Goal: Task Accomplishment & Management: Use online tool/utility

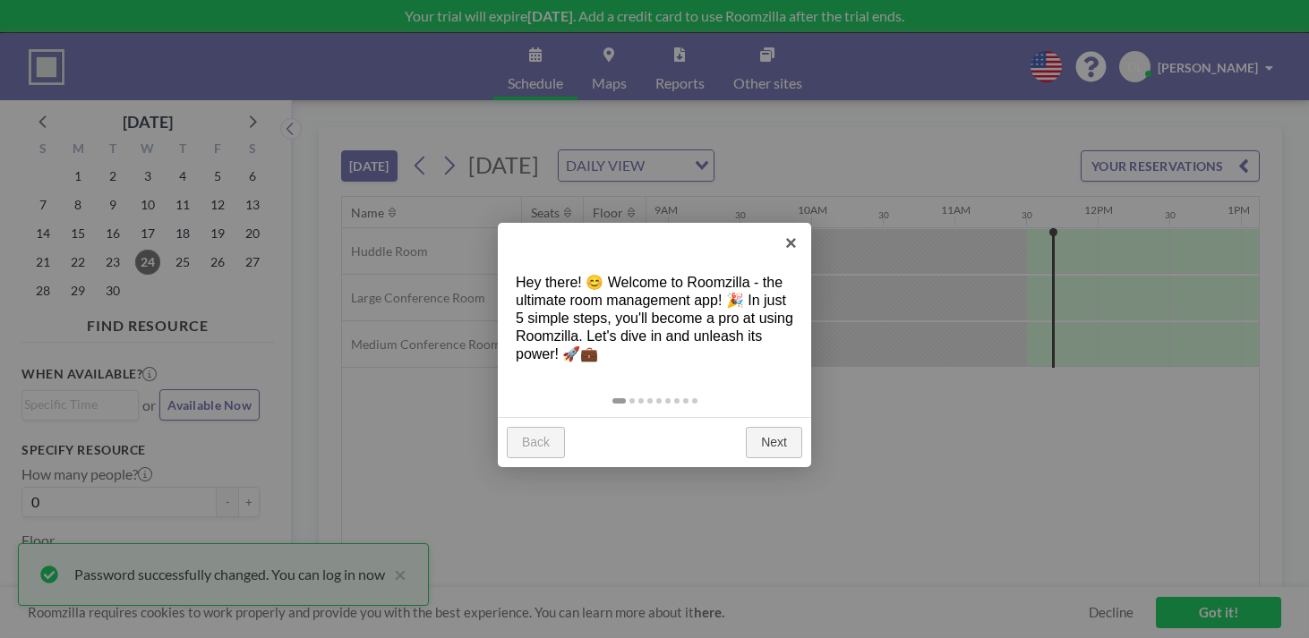
scroll to position [0, 1281]
click at [793, 251] on link "×" at bounding box center [791, 243] width 40 height 40
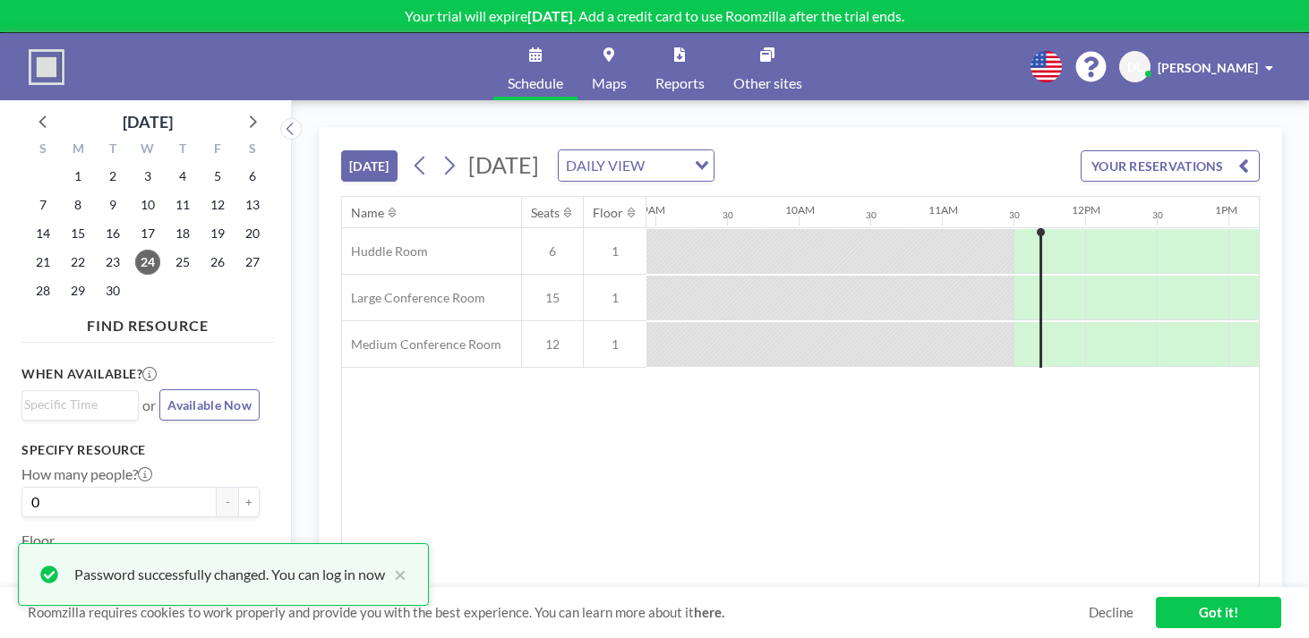
click at [708, 161] on icon "Search for option" at bounding box center [702, 165] width 13 height 9
click at [745, 178] on li "WEEKLY VIEW" at bounding box center [724, 191] width 141 height 26
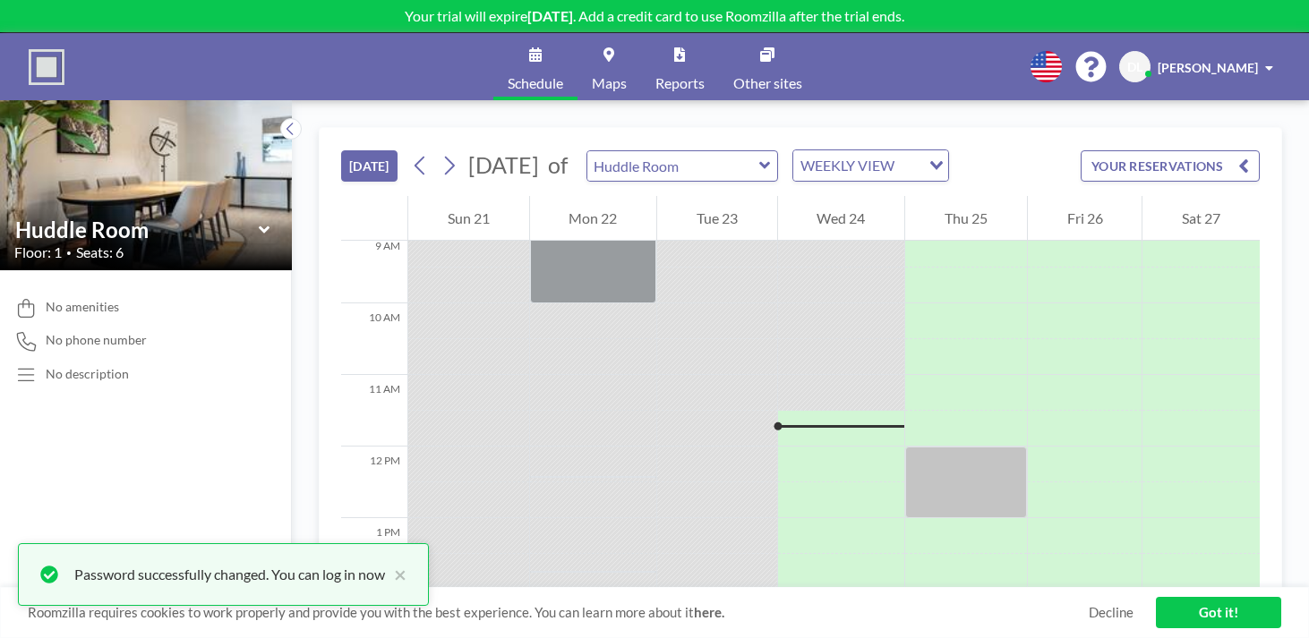
scroll to position [655, 0]
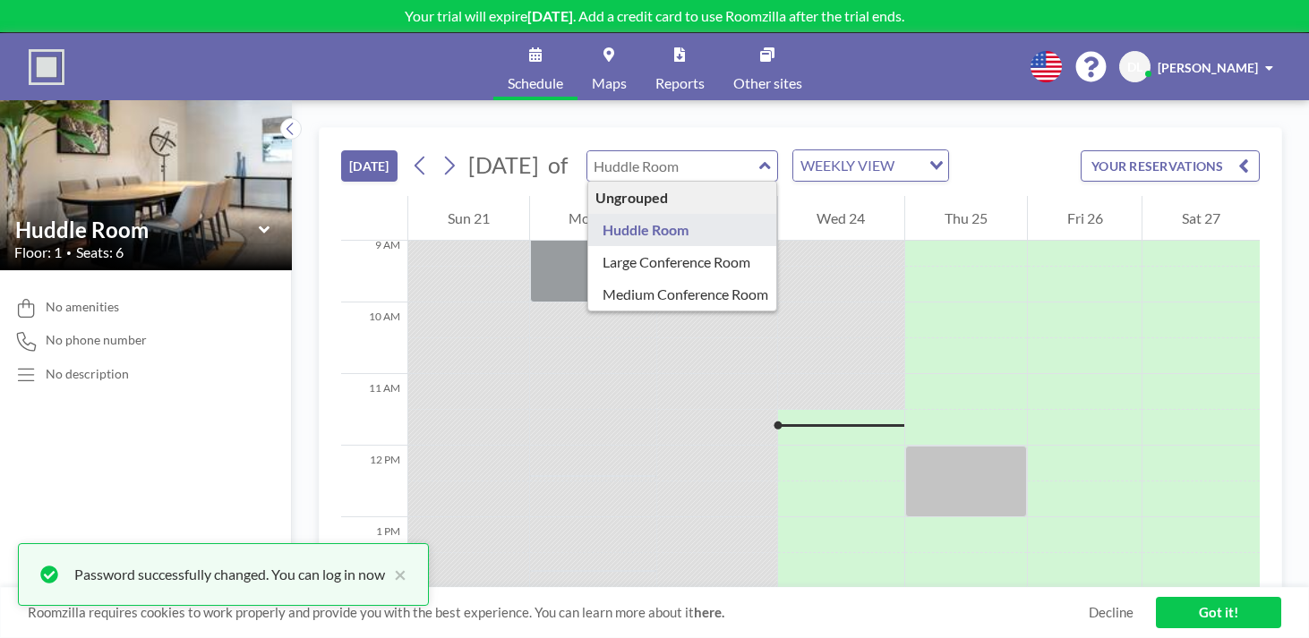
click at [681, 151] on input "text" at bounding box center [673, 166] width 172 height 30
type input "Large Conference Room"
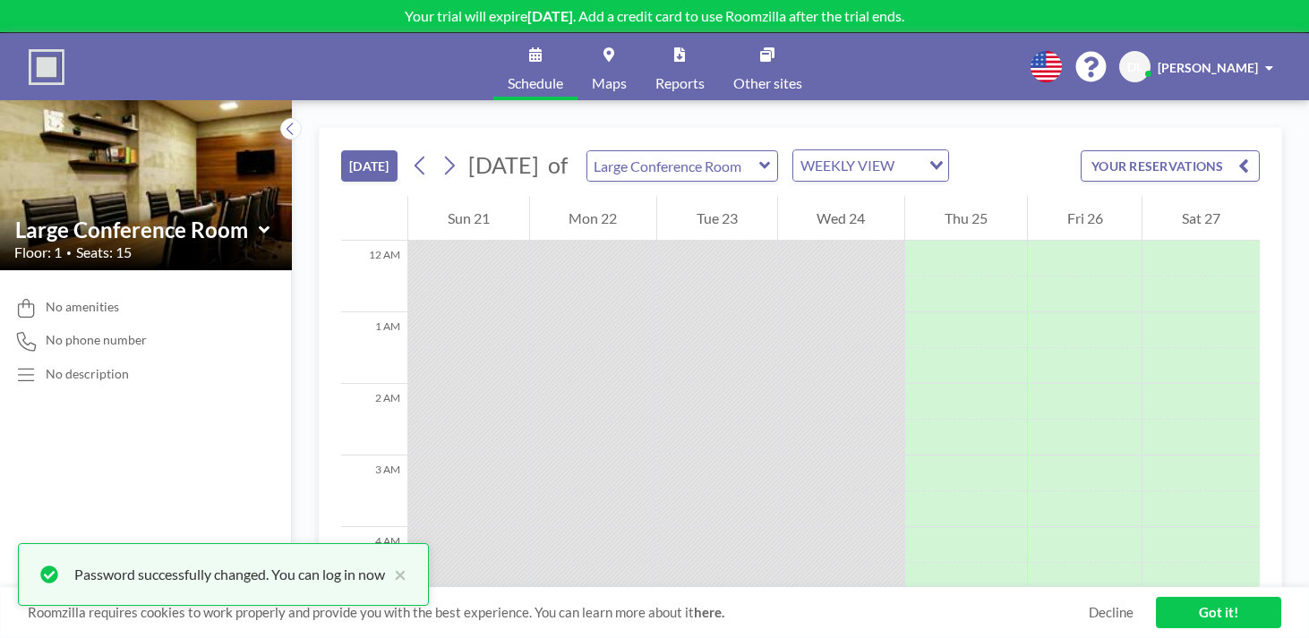
scroll to position [997, 0]
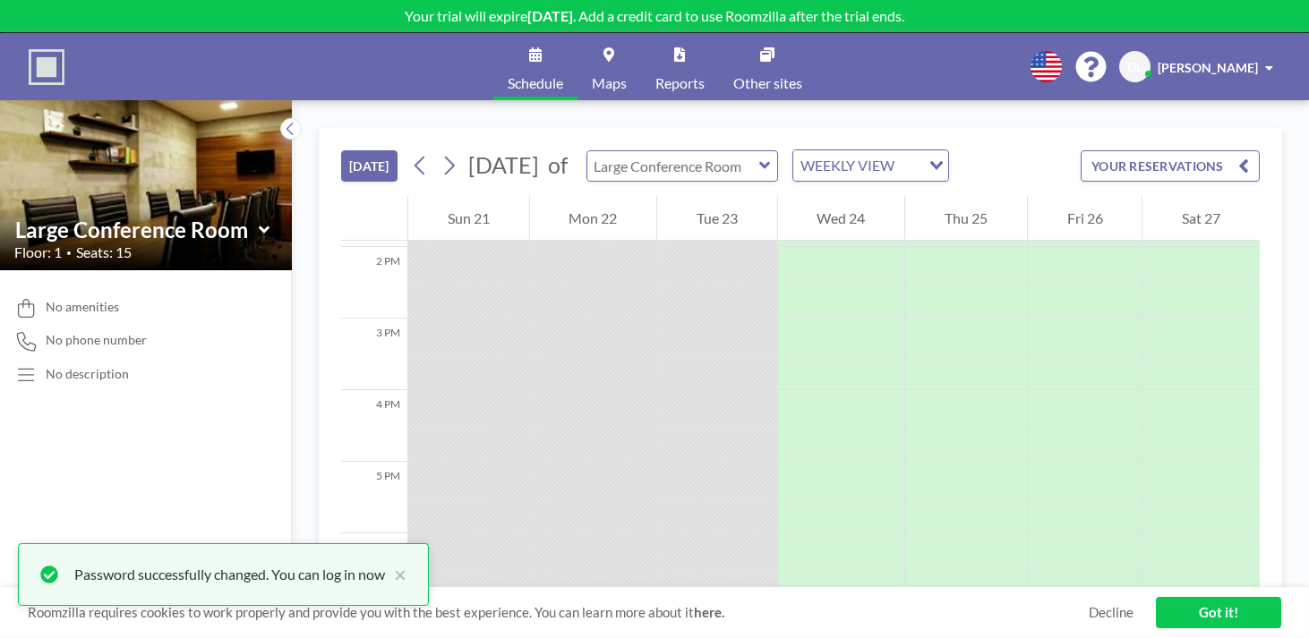
click at [652, 151] on input "text" at bounding box center [673, 166] width 172 height 30
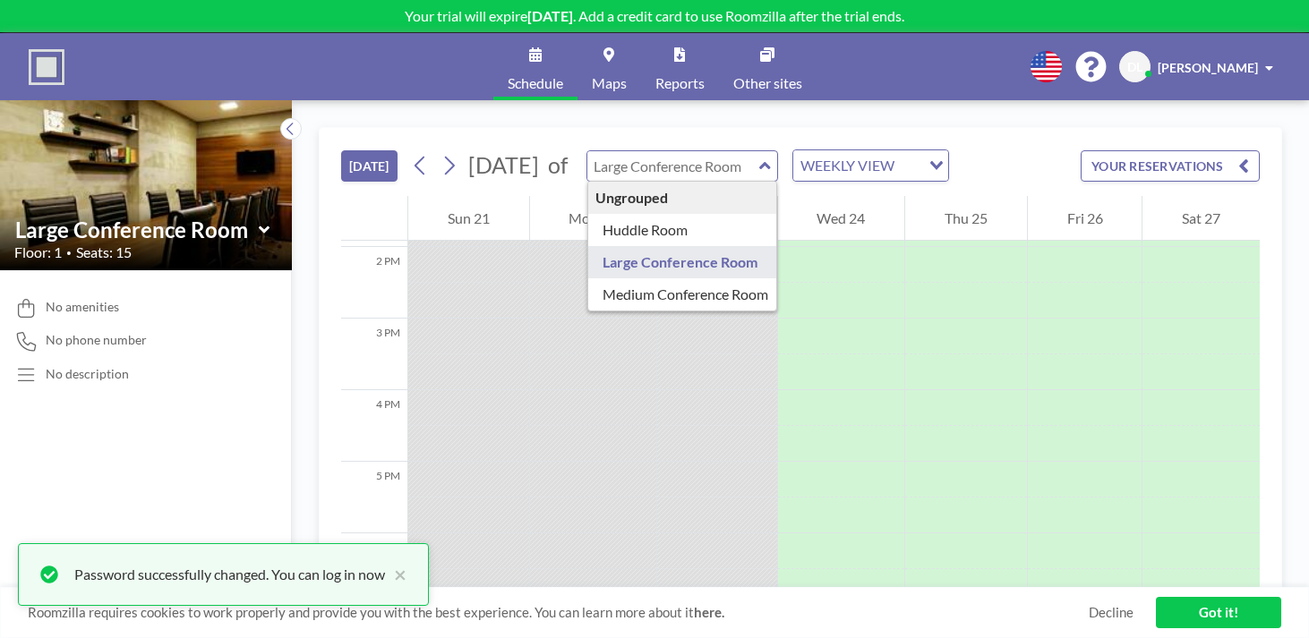
type input "Medium Conference Room"
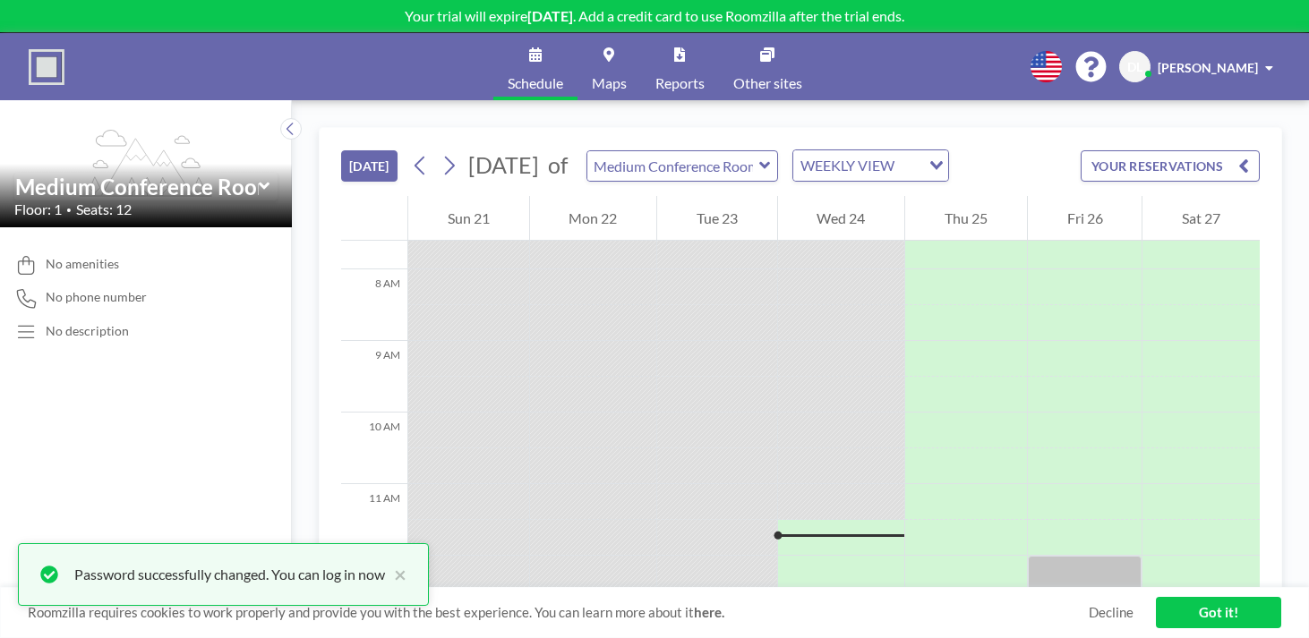
scroll to position [579, 0]
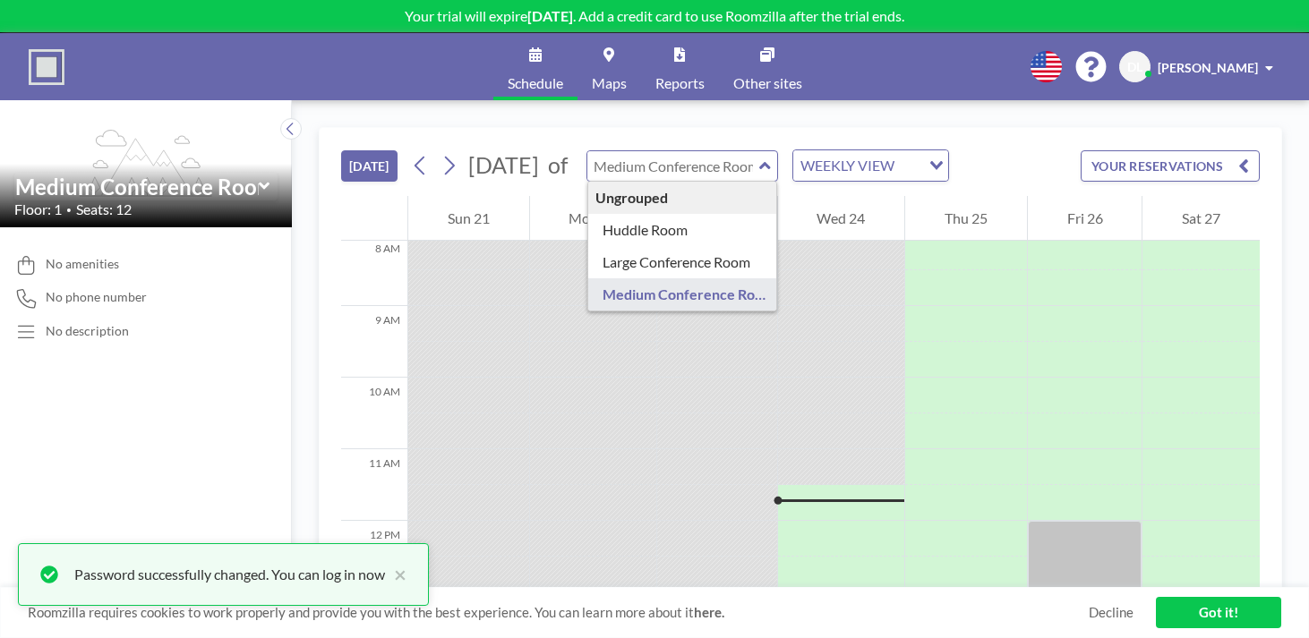
click at [665, 151] on input "text" at bounding box center [673, 166] width 172 height 30
type input "Large Conference Room"
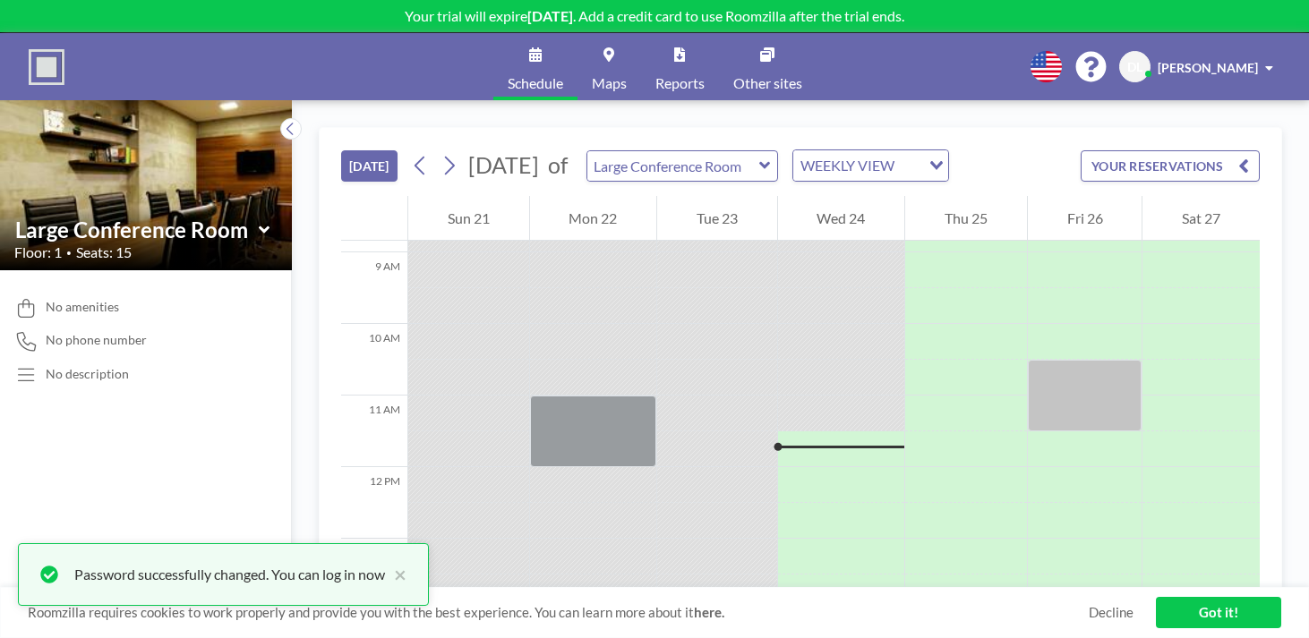
scroll to position [640, 0]
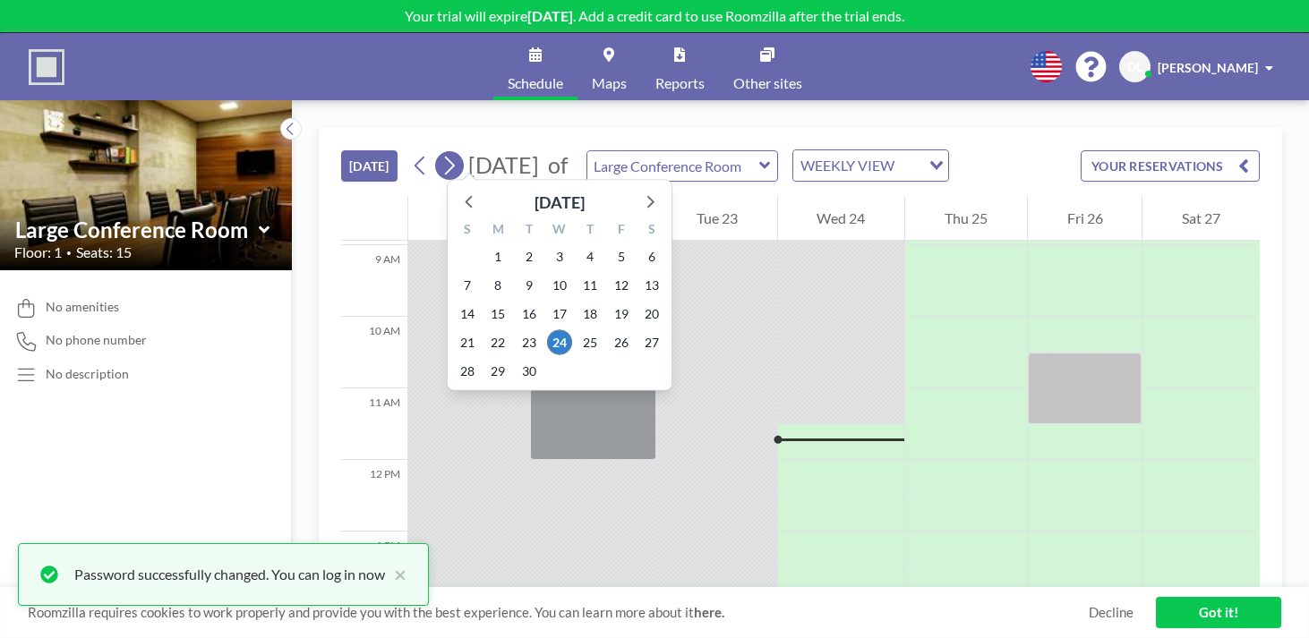
click at [441, 152] on icon at bounding box center [449, 165] width 17 height 27
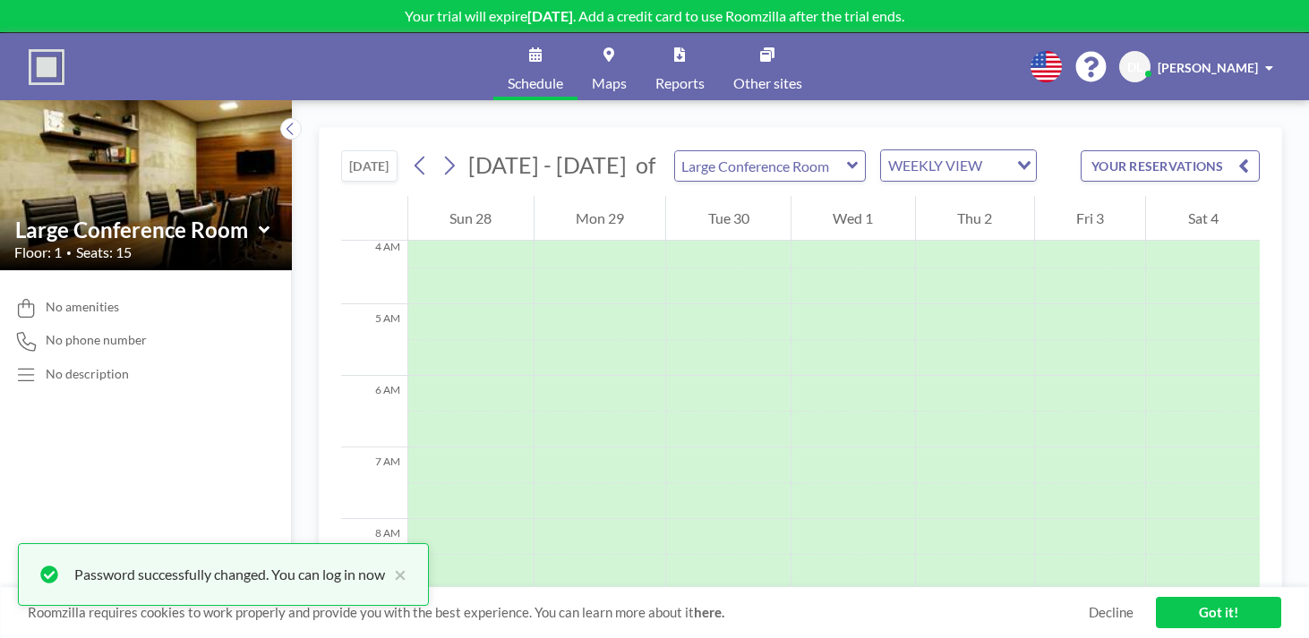
scroll to position [330, 0]
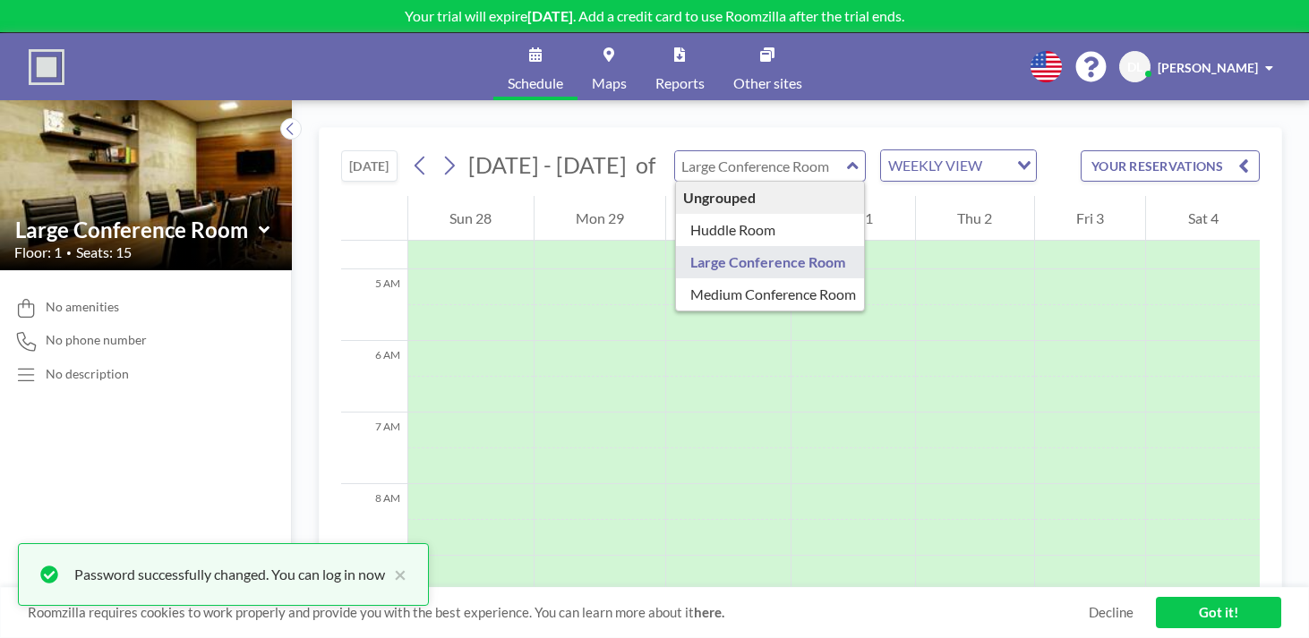
click at [675, 151] on input "text" at bounding box center [761, 166] width 172 height 30
type input "Medium Conference Room"
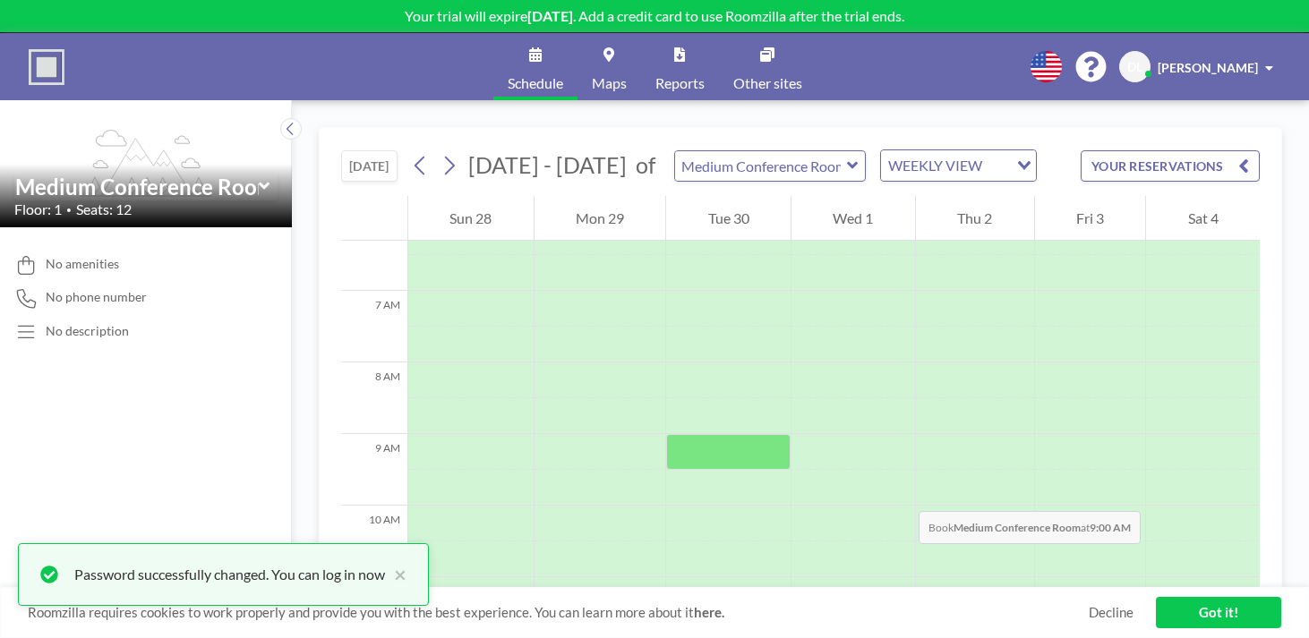
scroll to position [0, 0]
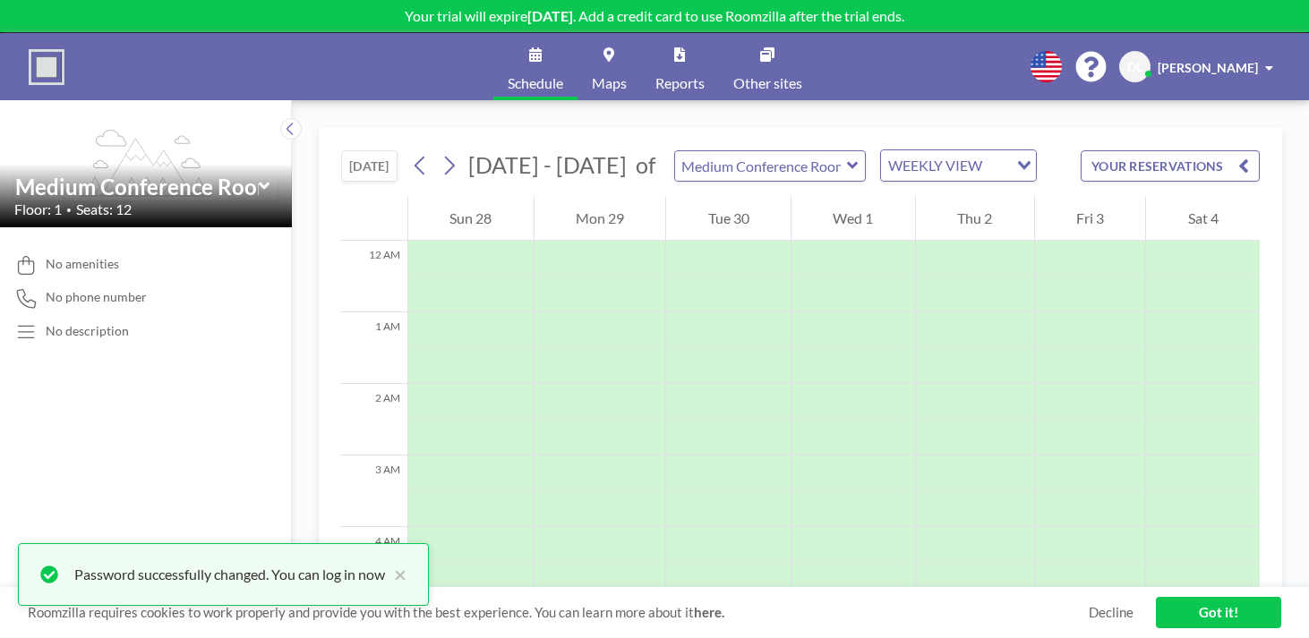
click at [341, 150] on button "[DATE]" at bounding box center [369, 165] width 56 height 31
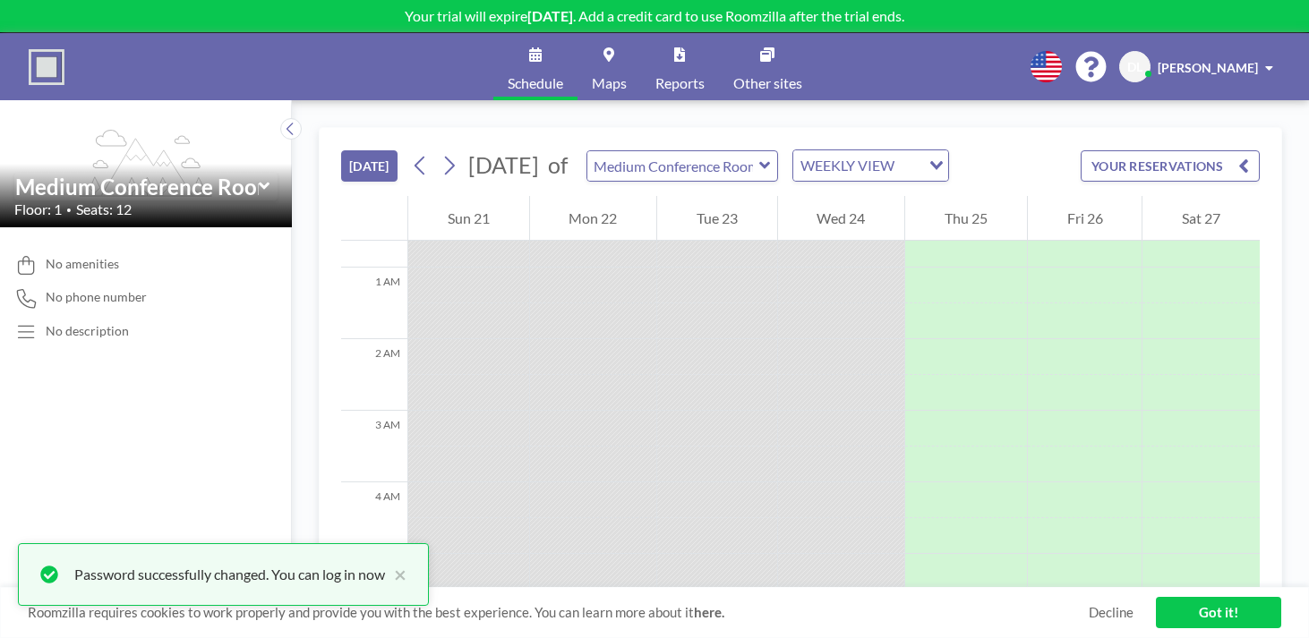
click at [412, 152] on icon at bounding box center [420, 165] width 17 height 27
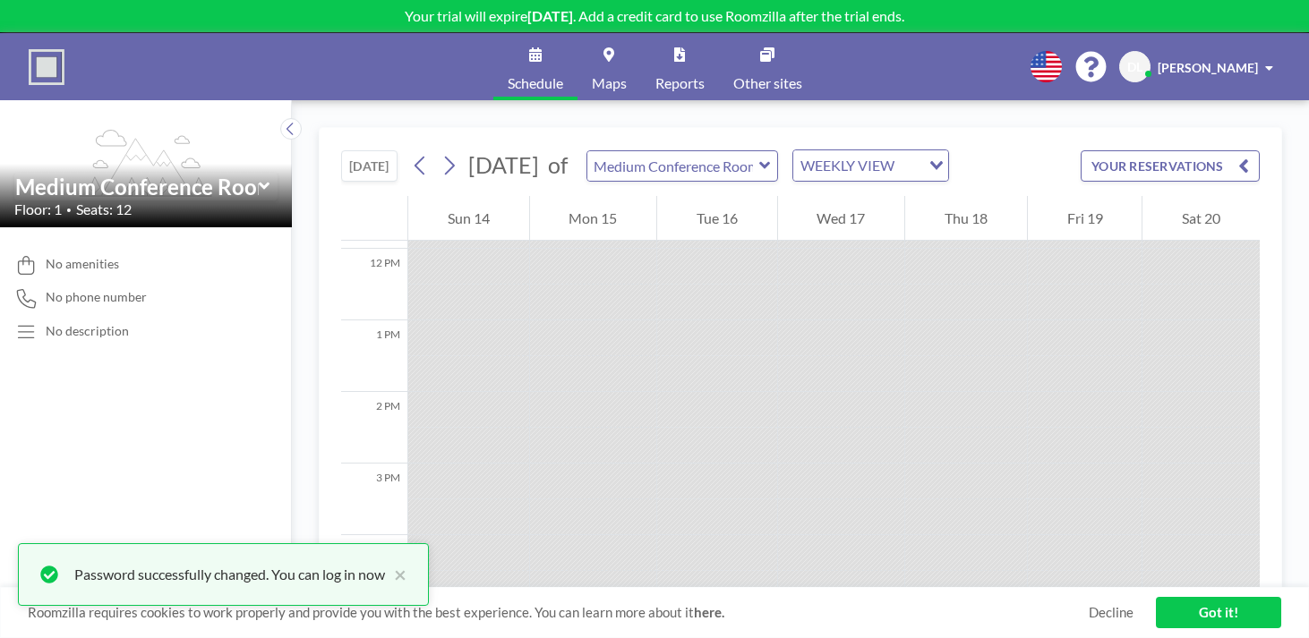
scroll to position [997, 0]
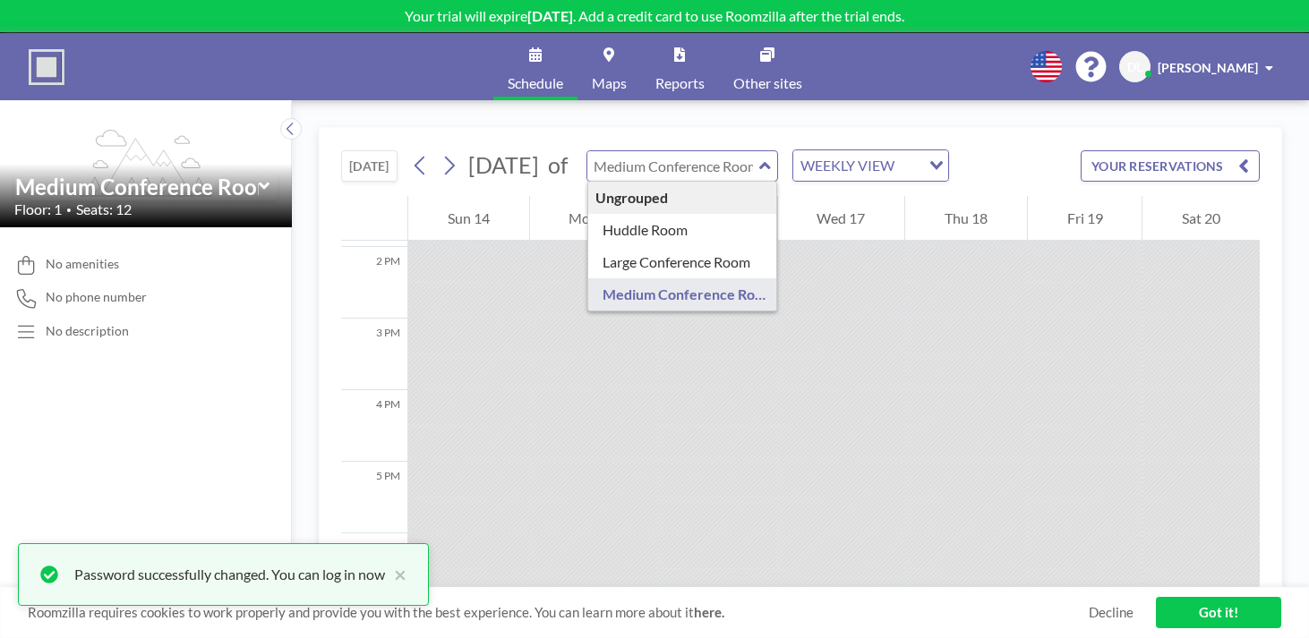
click at [637, 151] on input "text" at bounding box center [673, 166] width 172 height 30
type input "Medium Conference Room"
click at [292, 100] on div "[DATE] [DATE] of Medium Conference Room Ungrouped Huddle Room Large Conference …" at bounding box center [800, 369] width 1017 height 538
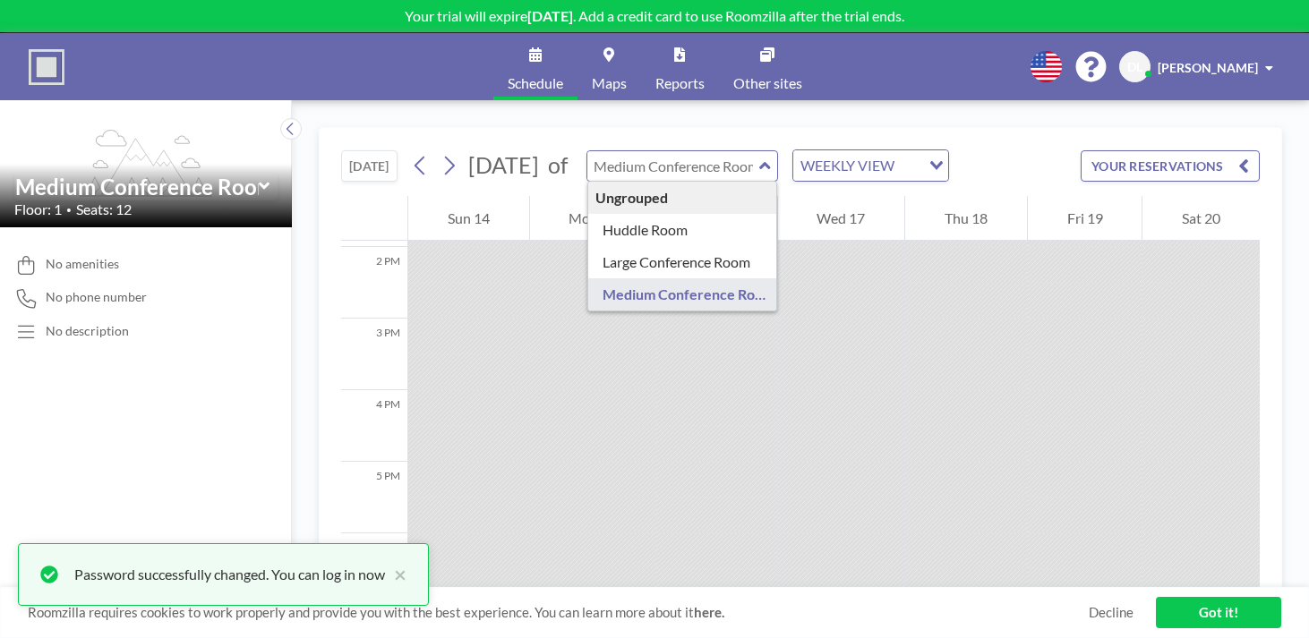
click at [669, 151] on input "text" at bounding box center [673, 166] width 172 height 30
type input "Medium Conference Room"
click at [793, 150] on div "WEEKLY VIEW" at bounding box center [856, 163] width 127 height 27
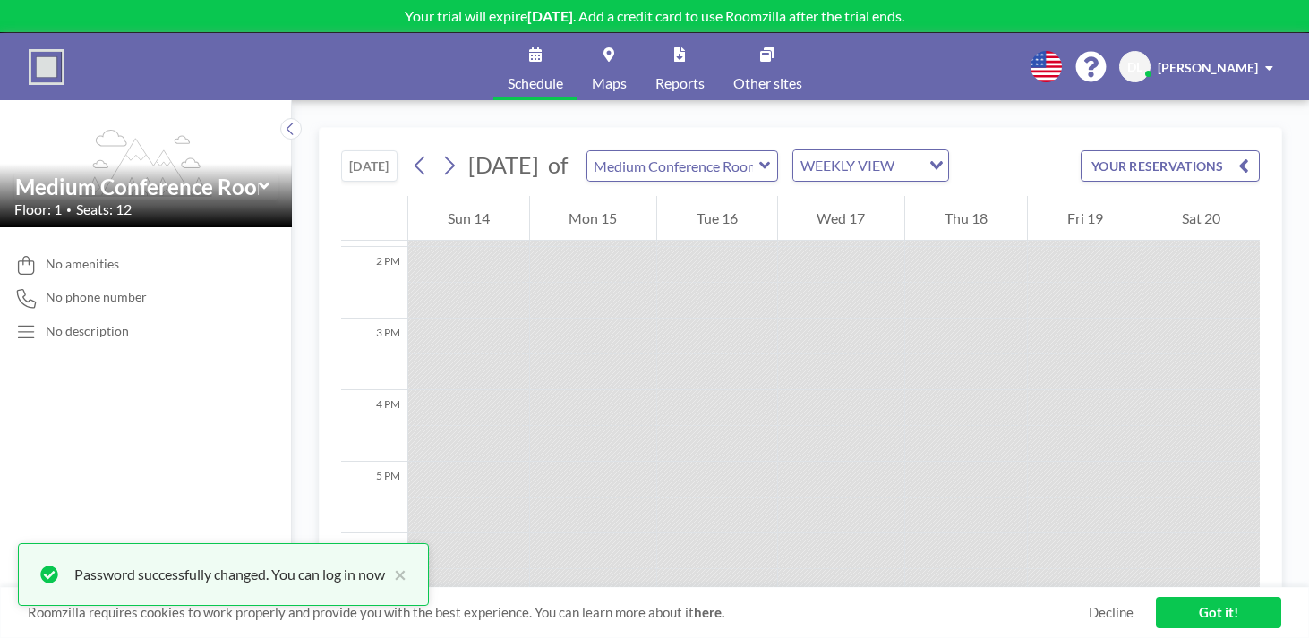
click at [646, 150] on div "Medium Conference Room" at bounding box center [683, 165] width 193 height 31
click at [643, 151] on input "text" at bounding box center [673, 166] width 172 height 30
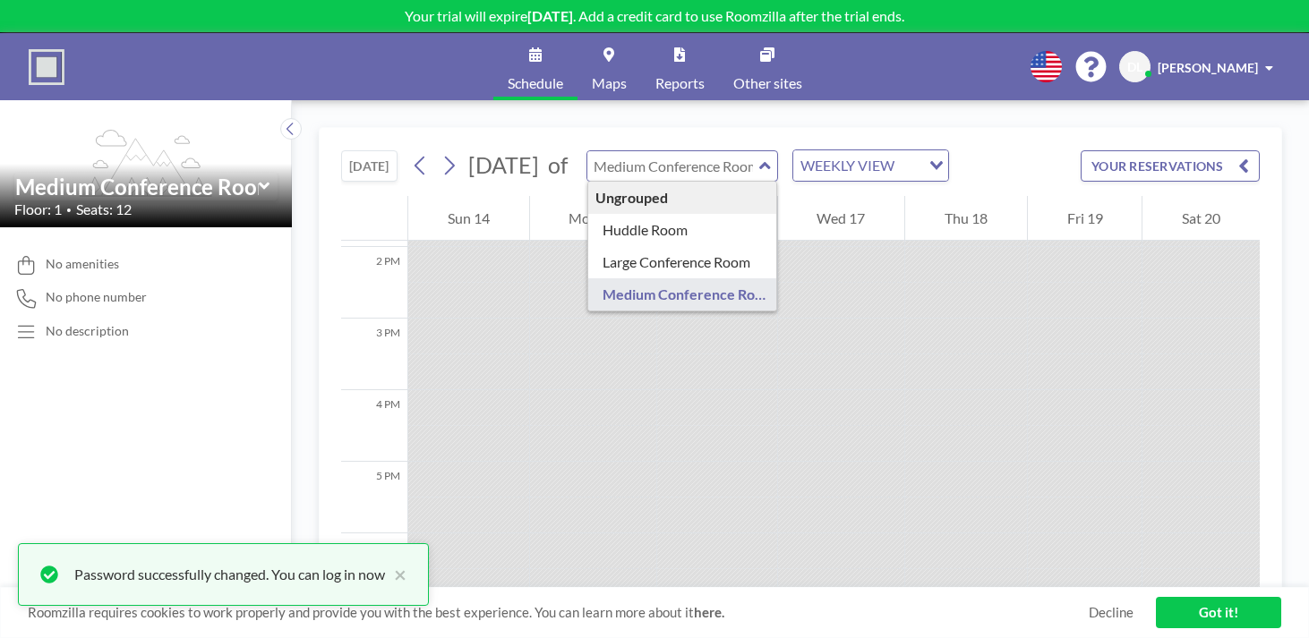
type input "Medium Conference Room"
click at [407, 150] on div "[DATE] of Medium Conference Room Ungrouped Huddle Room Large Conference Room Me…" at bounding box center [679, 166] width 544 height 32
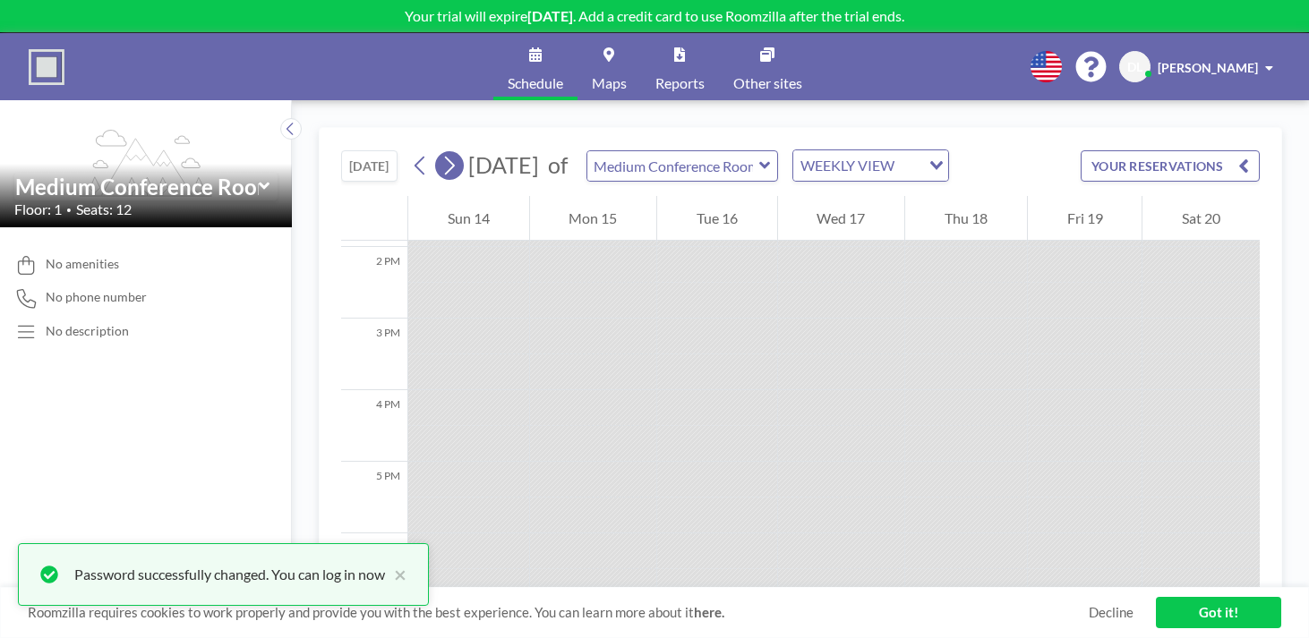
click at [445, 157] on icon at bounding box center [450, 166] width 10 height 19
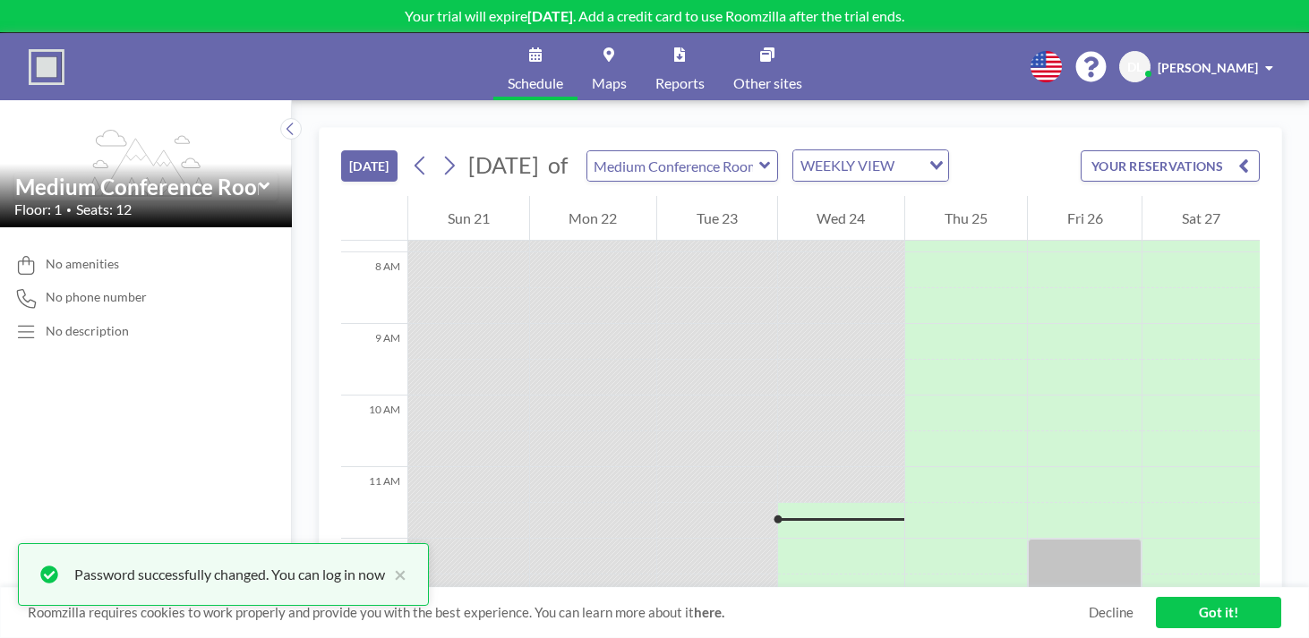
scroll to position [557, 0]
click at [441, 152] on icon at bounding box center [449, 165] width 17 height 27
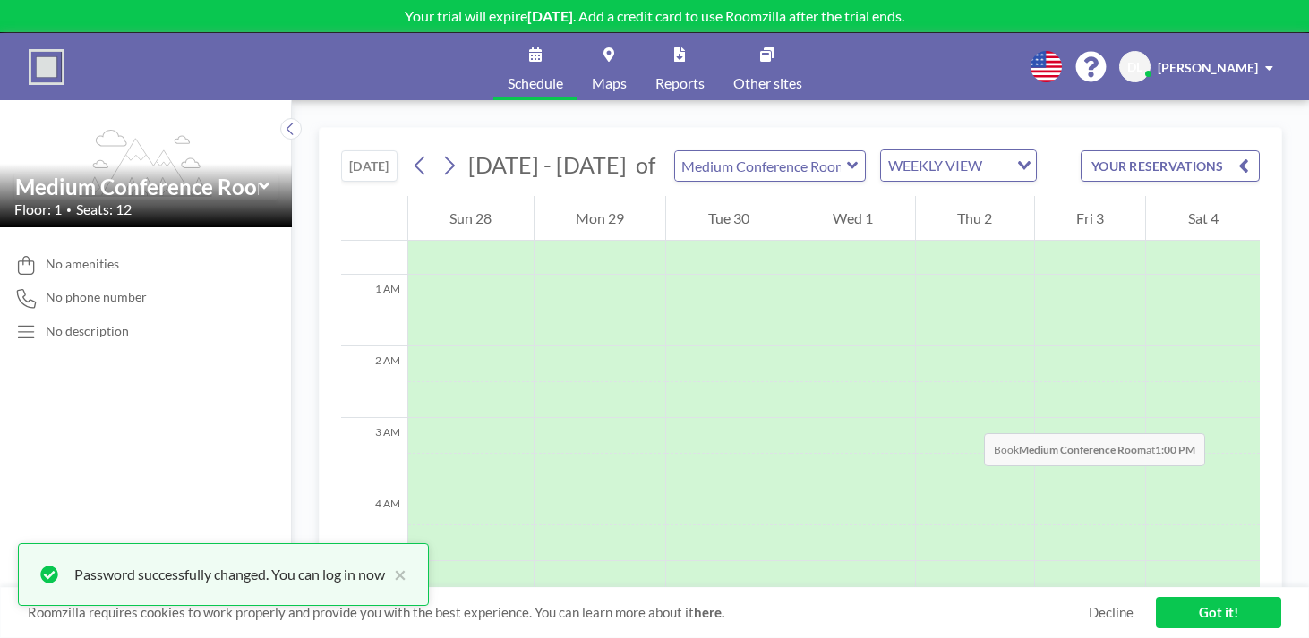
scroll to position [0, 0]
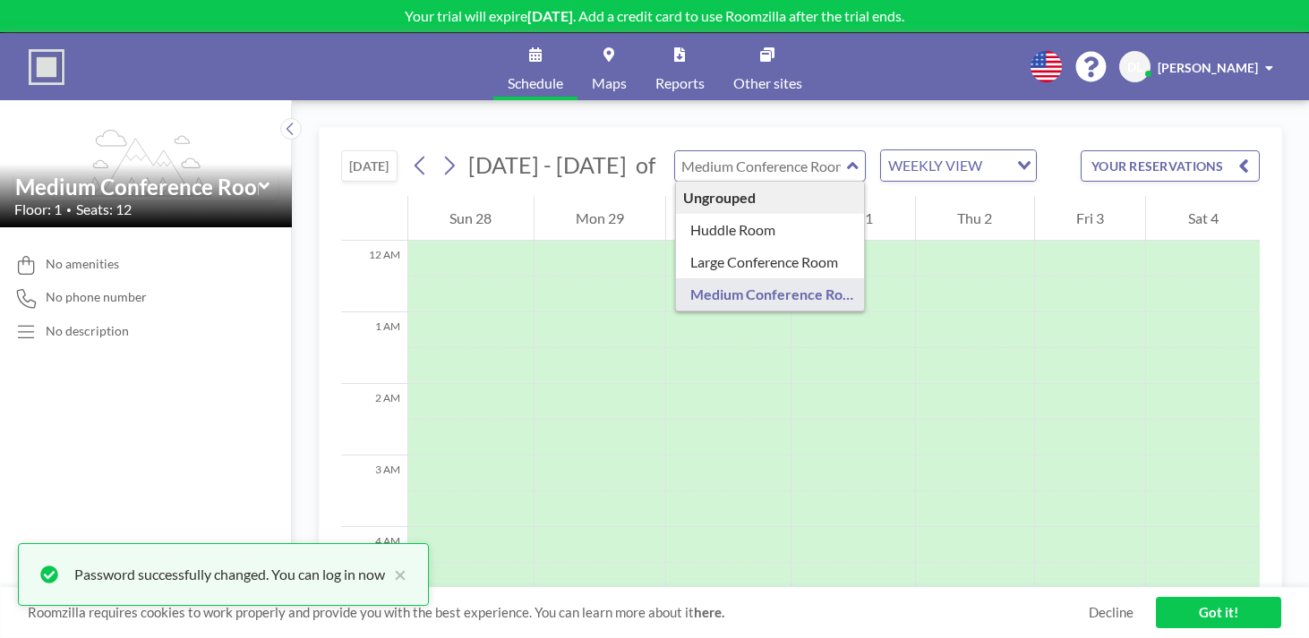
click at [675, 151] on input "text" at bounding box center [761, 166] width 172 height 30
type input "Large Conference Room"
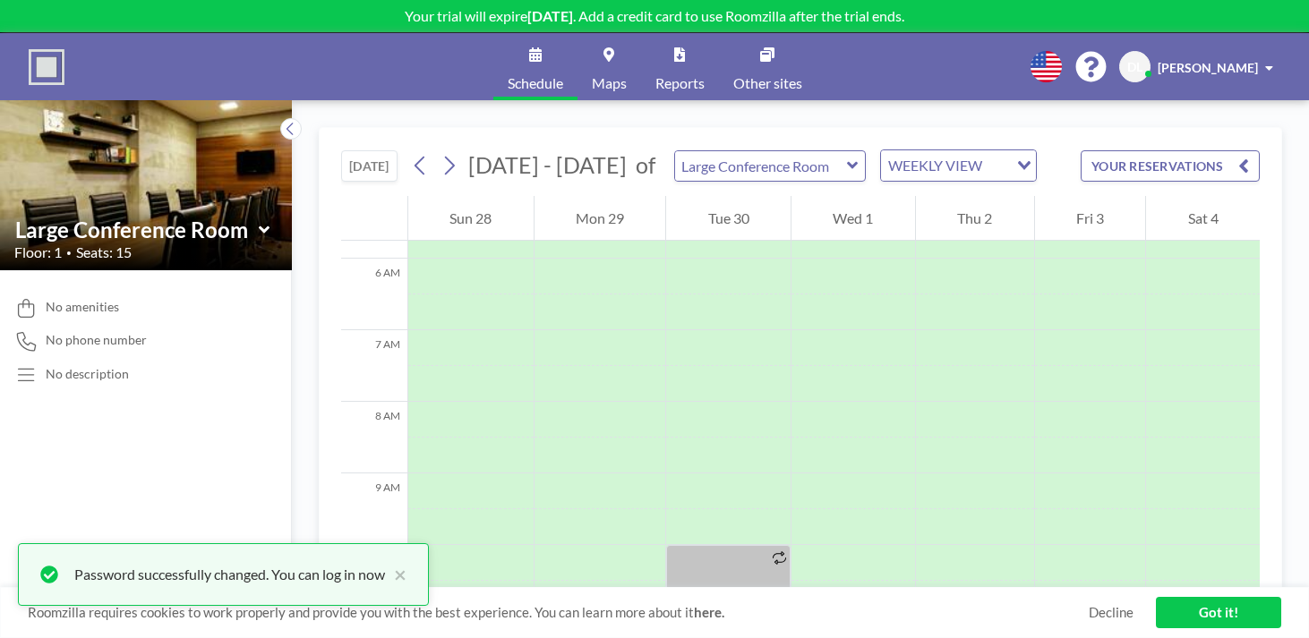
scroll to position [436, 0]
click at [445, 157] on icon at bounding box center [450, 166] width 10 height 19
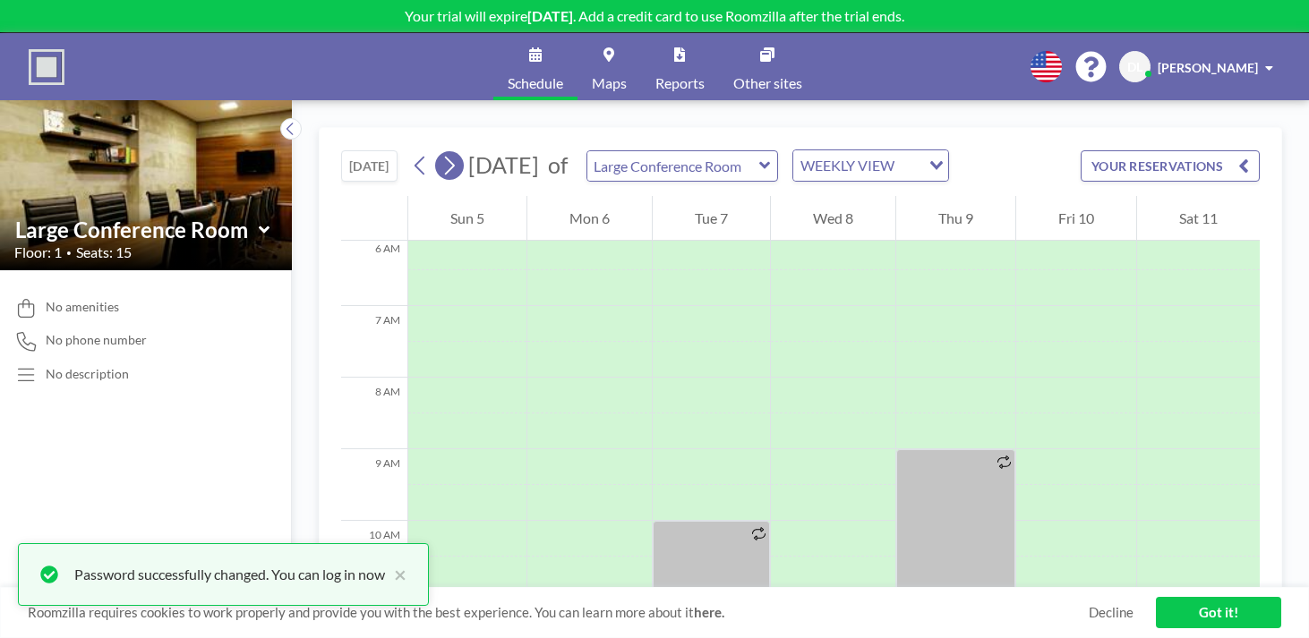
click at [441, 152] on icon at bounding box center [449, 165] width 17 height 27
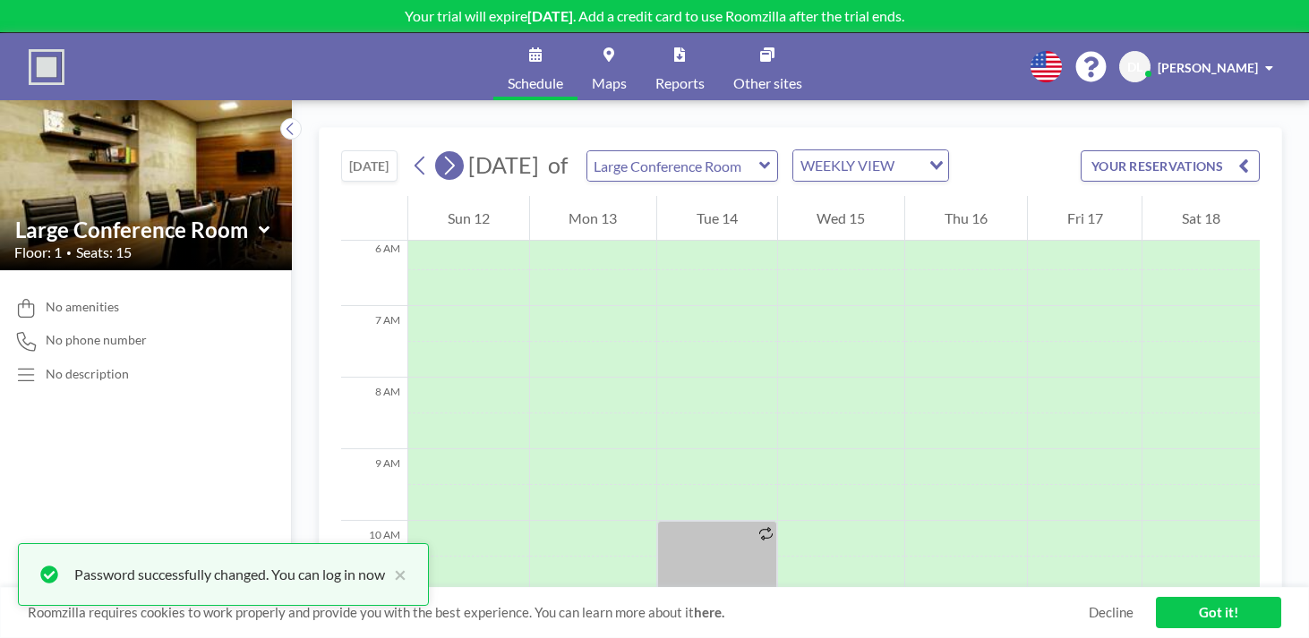
click at [441, 152] on icon at bounding box center [449, 165] width 17 height 27
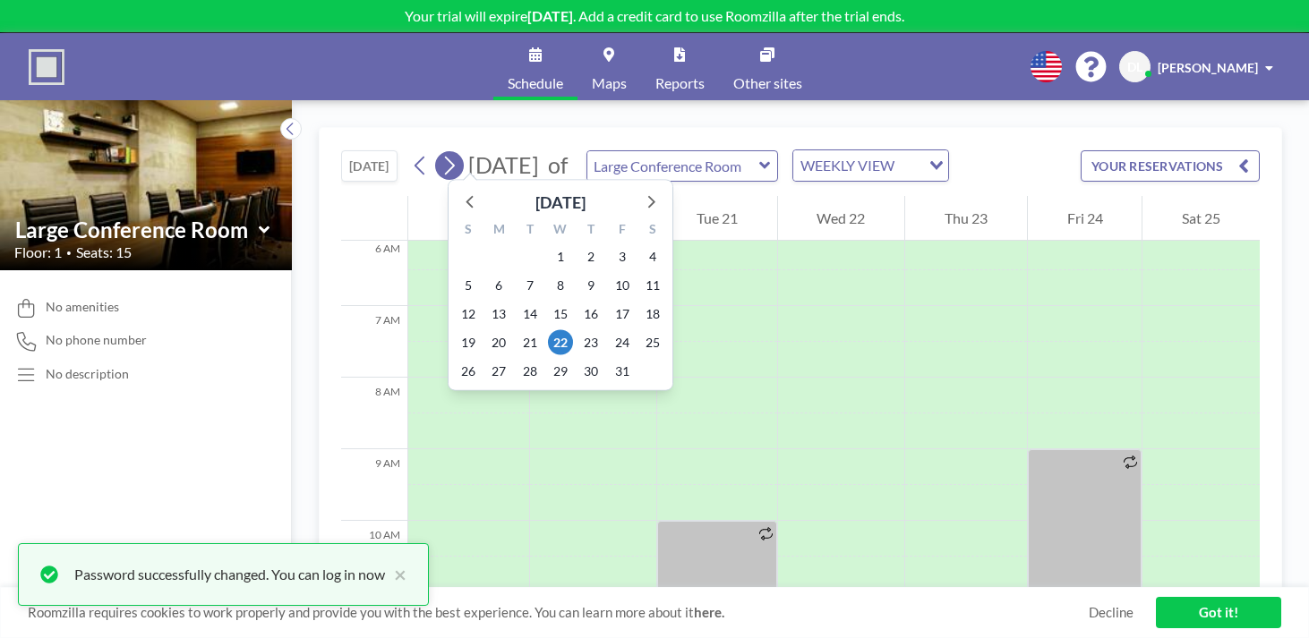
click at [435, 151] on button at bounding box center [449, 165] width 29 height 29
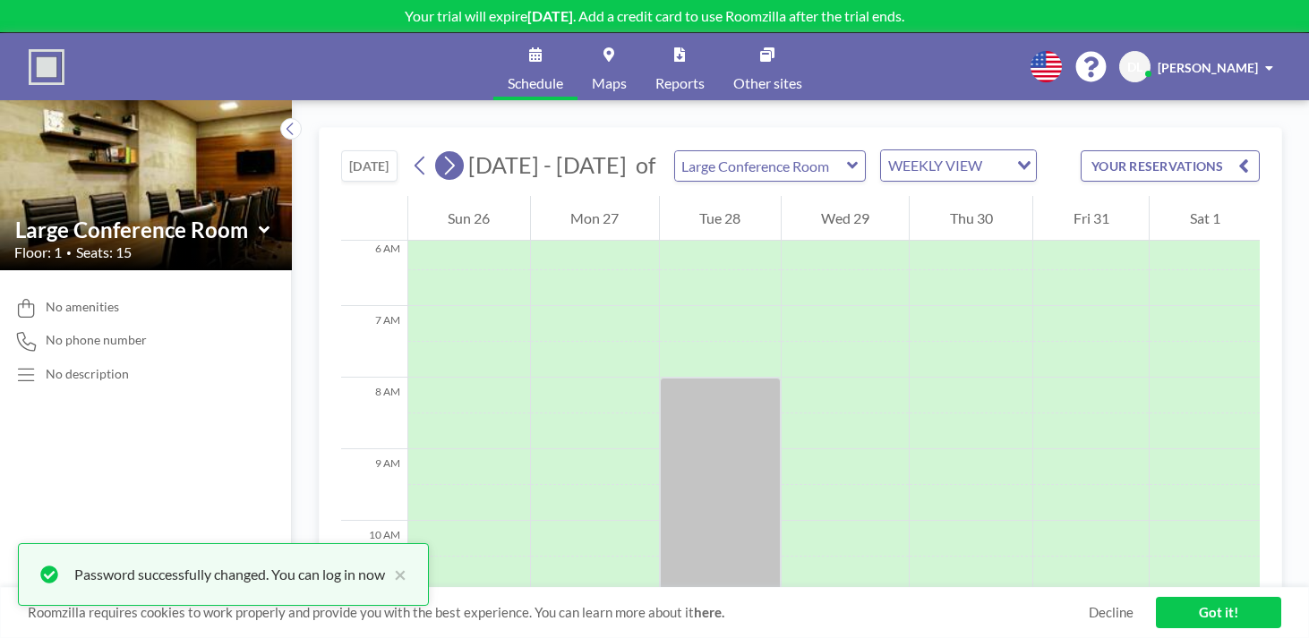
click at [445, 157] on icon at bounding box center [450, 166] width 10 height 19
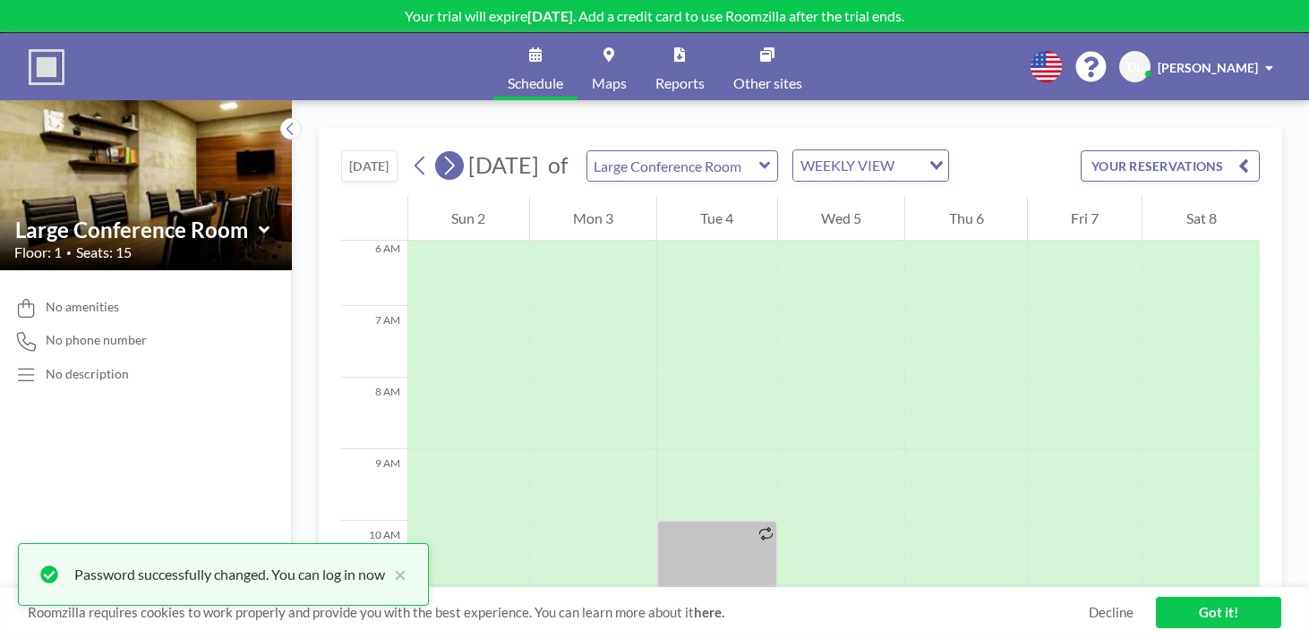
click at [445, 157] on icon at bounding box center [450, 166] width 10 height 19
